Goal: Task Accomplishment & Management: Manage account settings

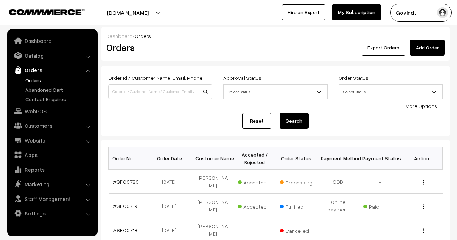
scroll to position [33, 0]
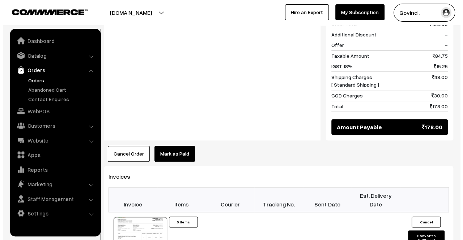
scroll to position [321, 0]
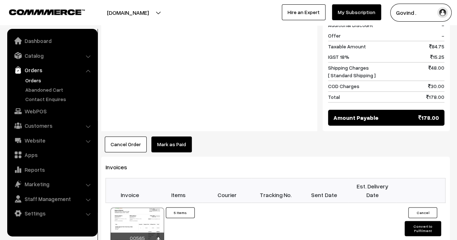
click at [121, 137] on button "Cancel Order" at bounding box center [126, 145] width 42 height 16
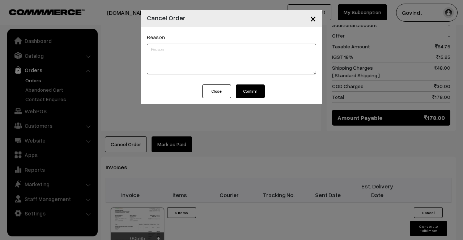
click at [198, 58] on textarea at bounding box center [231, 59] width 169 height 31
click at [265, 61] on textarea "Order cancelled due to insufficient address and wrong pincode." at bounding box center [231, 59] width 169 height 31
type textarea "Order cancelled due to insufficient address and wrong pincode."
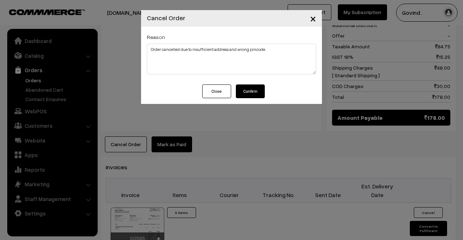
click at [258, 91] on button "Confirm" at bounding box center [250, 92] width 29 height 14
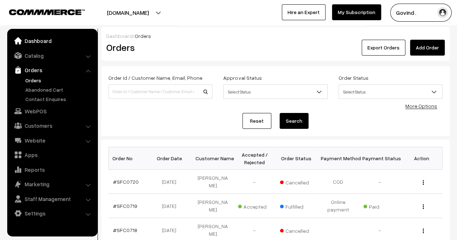
click at [37, 43] on link "Dashboard" at bounding box center [52, 40] width 86 height 13
